Goal: Communication & Community: Answer question/provide support

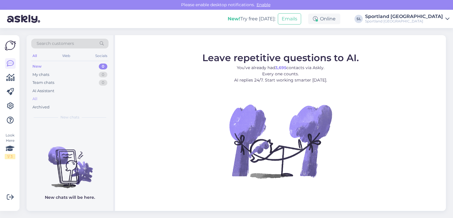
click at [35, 101] on div "All" at bounding box center [34, 99] width 5 height 6
click at [39, 98] on div "All" at bounding box center [69, 99] width 77 height 8
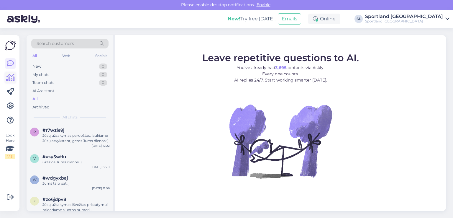
click at [13, 76] on icon at bounding box center [10, 77] width 9 height 7
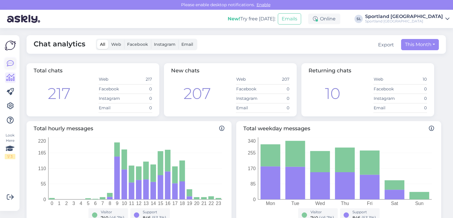
click at [10, 67] on icon at bounding box center [10, 63] width 7 height 7
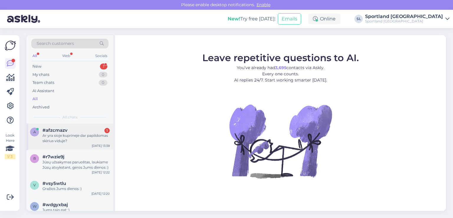
click at [58, 140] on div "Ar yra sioje kuprineje dar papildomas skirius viduje?" at bounding box center [75, 138] width 67 height 11
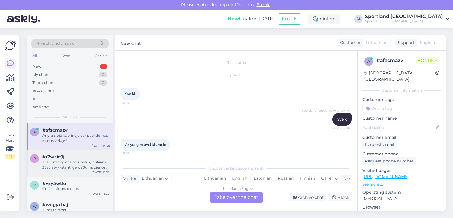
scroll to position [819, 0]
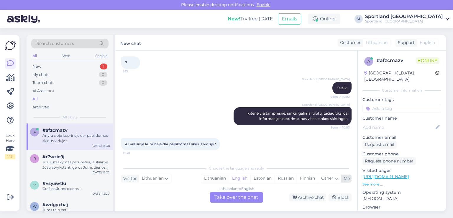
click at [210, 179] on div "Lithuanian" at bounding box center [215, 178] width 28 height 9
click at [223, 196] on div "Lithuanian to Lithuanian Take over the chat" at bounding box center [236, 197] width 53 height 11
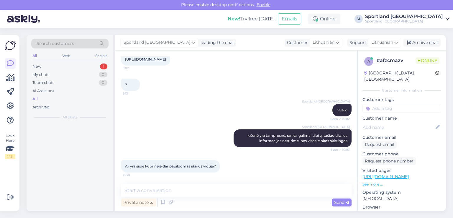
scroll to position [797, 0]
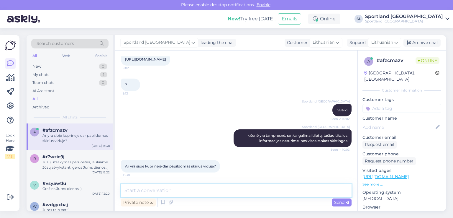
click at [212, 189] on textarea at bounding box center [236, 190] width 231 height 12
type textarea "Sveiki"
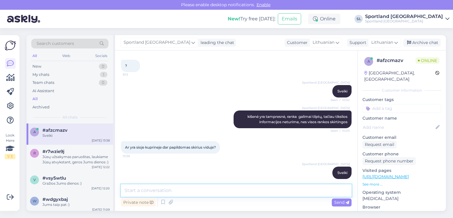
scroll to position [734, 0]
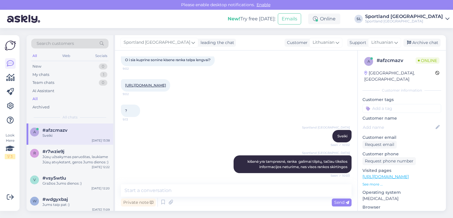
click at [170, 91] on div "https://sportland.lt/product/nike_elmntl_bkpk_fa21_dd0559_010?accessories_size=…" at bounding box center [145, 85] width 49 height 12
click at [166, 87] on link "[URL][DOMAIN_NAME]" at bounding box center [145, 85] width 41 height 4
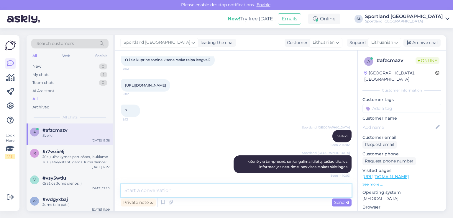
click at [165, 188] on textarea at bounding box center [236, 190] width 231 height 12
paste textarea "Dideliame užtrauktuku užsegamame skyriuje telpa batai ar papildomi drabužiai į …"
type textarea "Dideliame užtrauktuku užsegamame skyriuje telpa batai ar papildomi drabužiai į …"
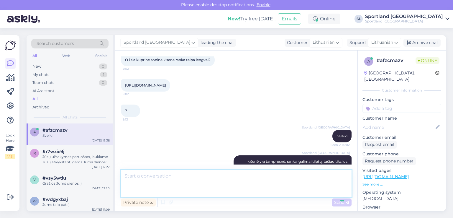
scroll to position [863, 0]
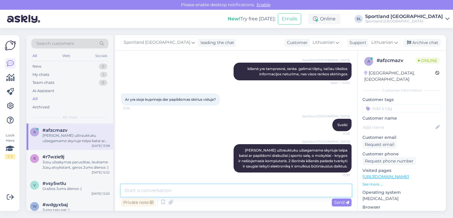
paste textarea "[URL][DOMAIN_NAME]"
type textarea "[URL][DOMAIN_NAME]"
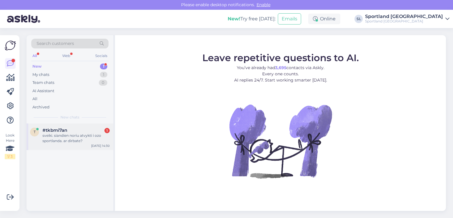
click at [75, 124] on div "t #tkbmi7an 1 sveiki. siandien noriu atvykti i ozo sportlanda. ar dirbate? [DAT…" at bounding box center [70, 136] width 87 height 27
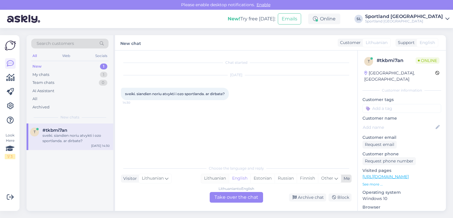
click at [218, 178] on div "Lithuanian" at bounding box center [215, 178] width 28 height 9
click at [224, 199] on div "Lithuanian to Lithuanian Take over the chat" at bounding box center [236, 197] width 53 height 11
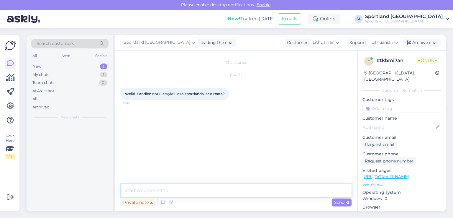
click at [202, 191] on textarea at bounding box center [236, 190] width 231 height 12
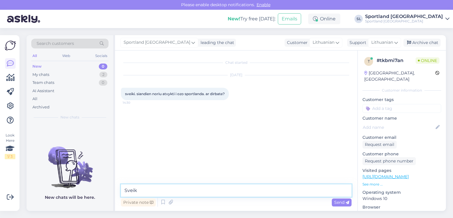
type textarea "Sveiki"
type textarea "taip, Sportland Ozas parduotuvė dirba :)"
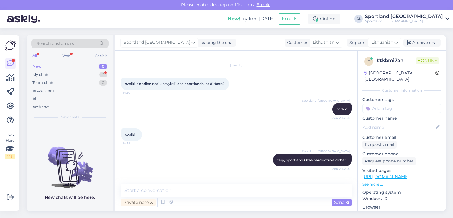
scroll to position [29, 0]
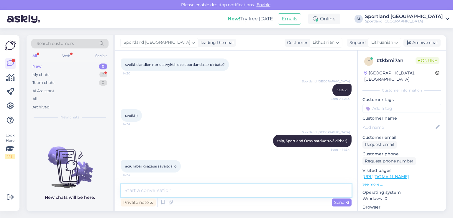
click at [233, 189] on textarea at bounding box center [236, 190] width 231 height 12
type textarea "J"
type textarea "Dėkojame, Jums taip pat :)"
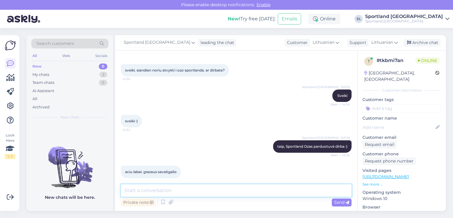
scroll to position [55, 0]
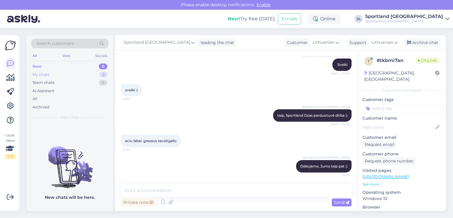
click at [53, 74] on div "My chats 2" at bounding box center [69, 74] width 77 height 8
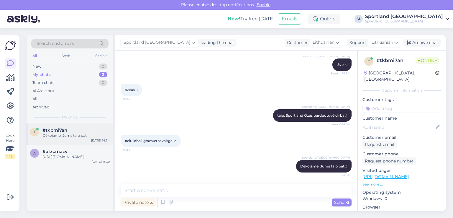
click at [51, 127] on span "#tkbmi7an" at bounding box center [54, 129] width 25 height 5
click at [12, 75] on icon at bounding box center [10, 77] width 9 height 7
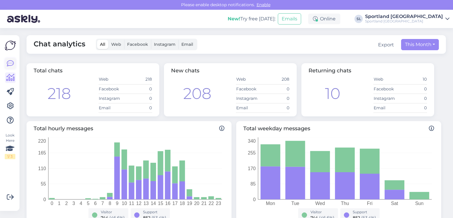
click at [9, 67] on icon at bounding box center [10, 63] width 7 height 7
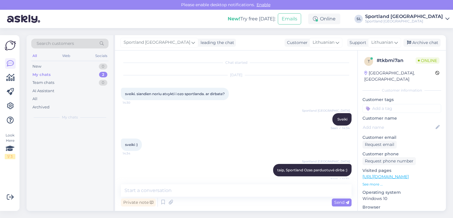
scroll to position [55, 0]
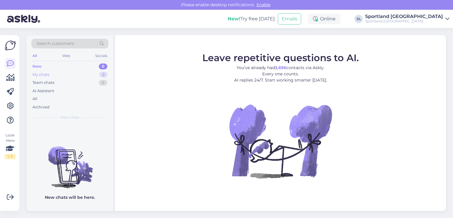
click at [73, 75] on div "My chats 2" at bounding box center [69, 74] width 77 height 8
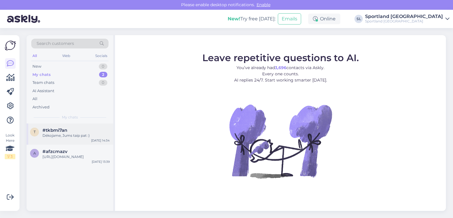
click at [56, 140] on div "t #tkbmi7an Dėkojame, Jums taip pat :) Aug 15 14:34" at bounding box center [70, 133] width 87 height 21
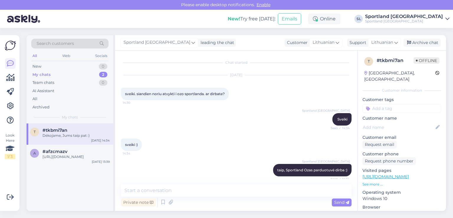
scroll to position [55, 0]
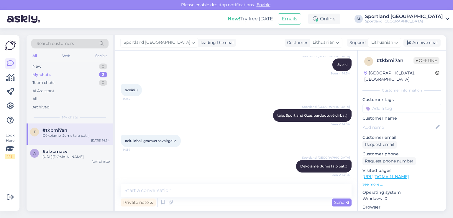
click at [414, 49] on div "Sportland Lithuania leading the chat Customer Lithuanian Support Lithuanian Arc…" at bounding box center [280, 42] width 331 height 15
click at [415, 44] on div "Archive chat" at bounding box center [421, 43] width 37 height 8
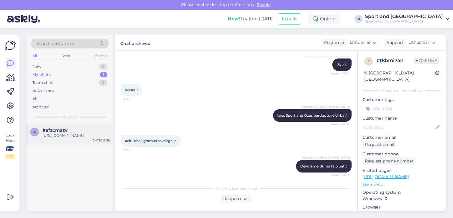
click at [53, 138] on div "[URL][DOMAIN_NAME]" at bounding box center [75, 135] width 67 height 5
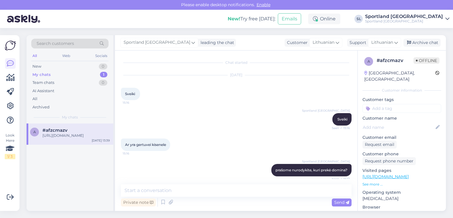
scroll to position [894, 0]
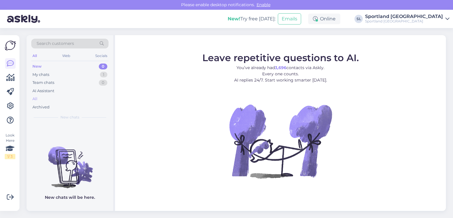
click at [56, 99] on div "All" at bounding box center [69, 99] width 77 height 8
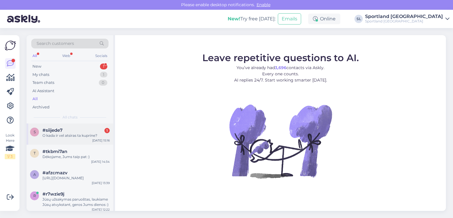
click at [59, 134] on div "O kada ir vel atsiras ta kuprine?" at bounding box center [75, 135] width 67 height 5
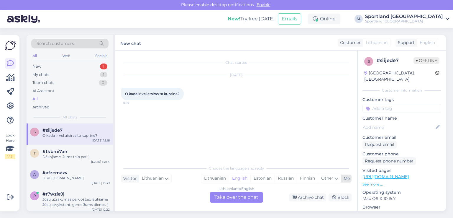
click at [215, 175] on div "Lithuanian" at bounding box center [215, 178] width 28 height 9
click at [227, 196] on div "Lithuanian to Lithuanian Take over the chat" at bounding box center [236, 197] width 53 height 11
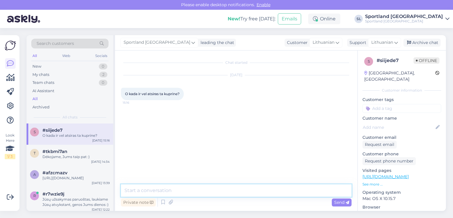
click at [213, 184] on textarea at bounding box center [236, 190] width 231 height 12
type textarea "Sveiki"
type textarea "prašome patikslinkite kuri prekė domina?"
